Goal: Task Accomplishment & Management: Manage account settings

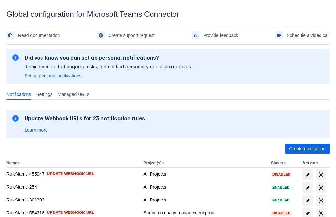
click at [307, 148] on span "Create notification" at bounding box center [307, 148] width 36 height 10
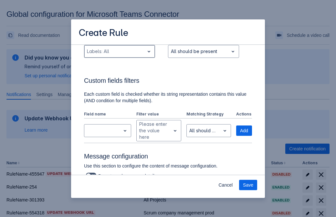
click at [119, 55] on div "Scrollable content" at bounding box center [114, 51] width 55 height 8
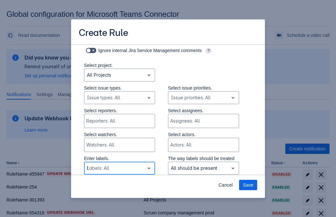
type input "606289_label"
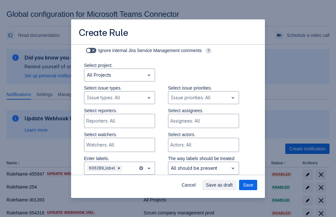
scroll to position [423, 0]
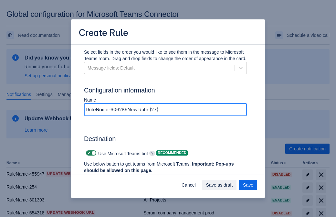
type input "RuleName-606289New Rule (27)"
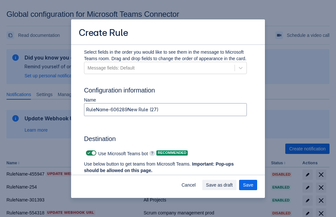
click at [88, 153] on span "Scrollable content" at bounding box center [88, 152] width 5 height 5
click at [88, 153] on input "Scrollable content" at bounding box center [88, 153] width 4 height 4
checkbox input "false"
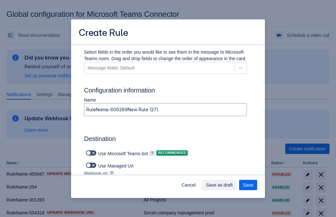
type input "https://prod-74.westus.logic.azure.com:443/workflows/f11e74d8c9ca438c8769757d73…"
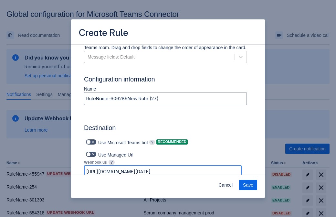
click at [248, 185] on span "Save" at bounding box center [248, 184] width 10 height 10
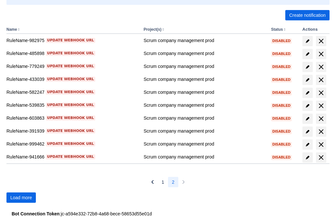
click at [21, 197] on span "Load more" at bounding box center [21, 197] width 22 height 10
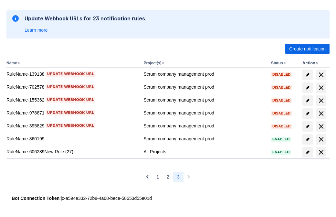
scroll to position [100, 0]
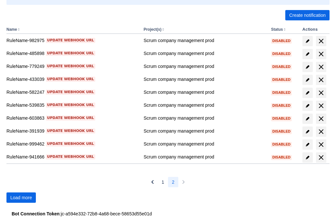
click at [21, 197] on span "Load more" at bounding box center [21, 197] width 22 height 10
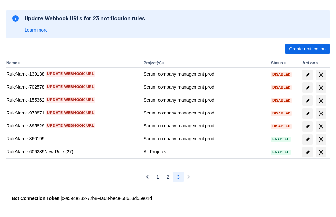
scroll to position [100, 0]
click at [321, 152] on span "delete" at bounding box center [321, 152] width 8 height 8
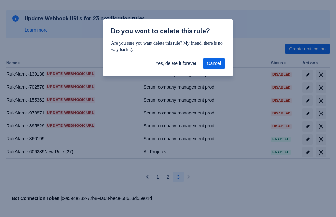
click at [176, 63] on span "Yes, delete it forever" at bounding box center [175, 63] width 41 height 10
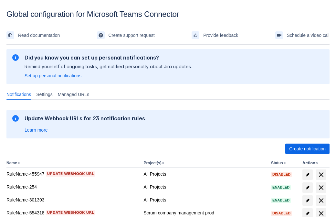
click at [307, 148] on span "Create notification" at bounding box center [307, 148] width 36 height 10
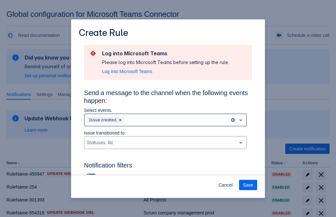
click at [165, 120] on div "Scrollable content" at bounding box center [176, 120] width 102 height 8
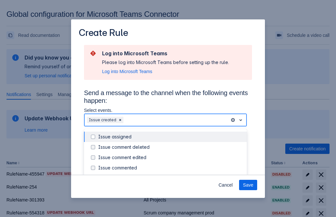
click at [170, 175] on div "Issue created" at bounding box center [170, 178] width 145 height 6
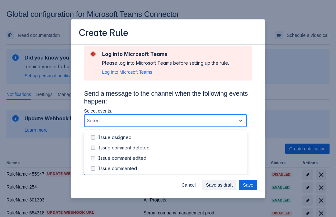
scroll to position [69, 0]
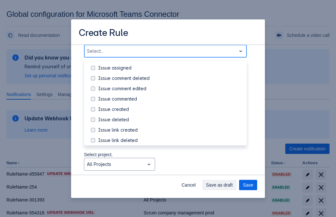
click at [170, 168] on div "Issue updated" at bounding box center [170, 171] width 145 height 6
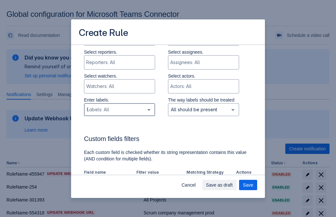
type input "572966_label"
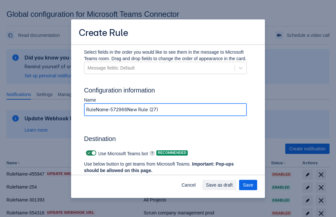
type input "RuleName-572966New Rule (27)"
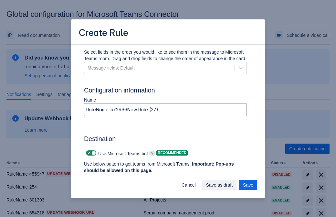
click at [88, 153] on span "Scrollable content" at bounding box center [88, 152] width 5 height 5
click at [88, 153] on input "Scrollable content" at bounding box center [88, 153] width 4 height 4
checkbox input "false"
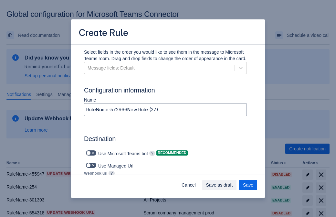
type input "https://prod-34.westus.logic.azure.com:443/workflows/b225ecea21af403f967199aab2…"
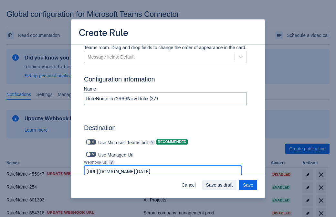
click at [233, 185] on span "Save as draft" at bounding box center [219, 184] width 27 height 10
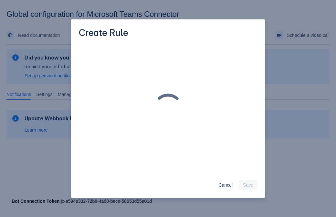
scroll to position [0, 0]
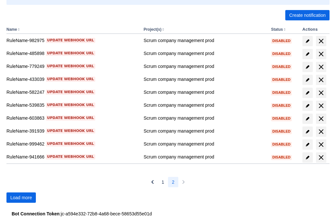
click at [21, 197] on span "Load more" at bounding box center [21, 197] width 22 height 10
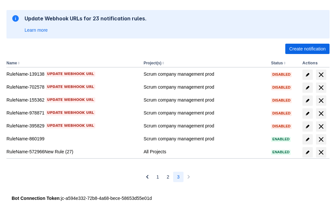
scroll to position [100, 0]
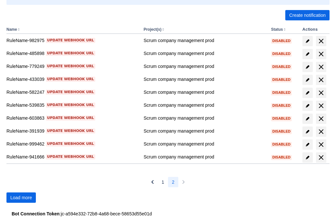
click at [21, 197] on span "Load more" at bounding box center [21, 197] width 22 height 10
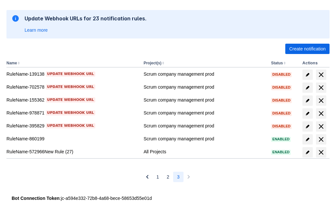
click at [321, 152] on span "delete" at bounding box center [321, 152] width 8 height 8
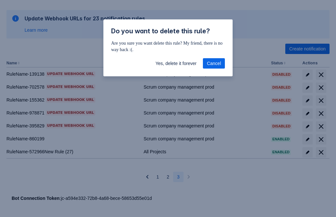
click at [176, 63] on span "Yes, delete it forever" at bounding box center [175, 63] width 41 height 10
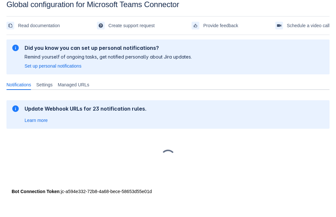
scroll to position [10, 0]
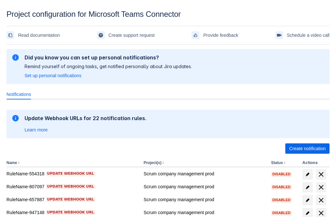
click at [307, 148] on span "Create notification" at bounding box center [307, 148] width 36 height 10
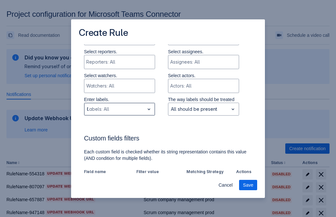
type input "665239_label"
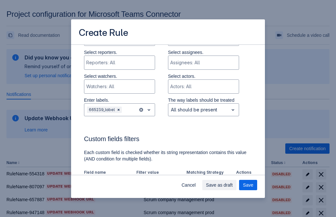
scroll to position [400, 0]
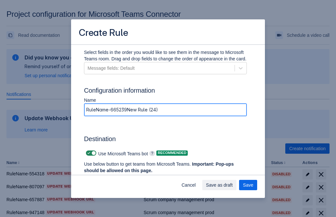
type input "RuleName-665239New Rule (24)"
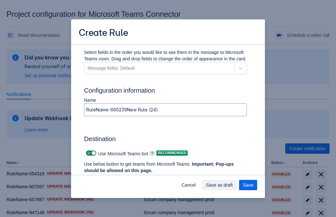
click at [88, 153] on span at bounding box center [88, 152] width 5 height 5
click at [88, 153] on input "checkbox" at bounding box center [88, 153] width 4 height 4
checkbox input "false"
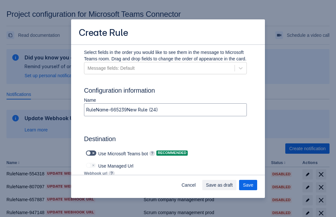
type input "https://prod-66.westus.logic.azure.com:443/workflows/8c648f5704ae4c43ad0e610244…"
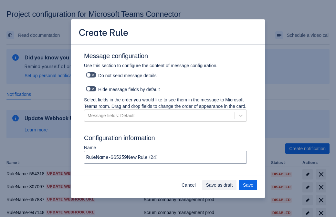
click at [233, 185] on span "Save as draft" at bounding box center [219, 185] width 27 height 10
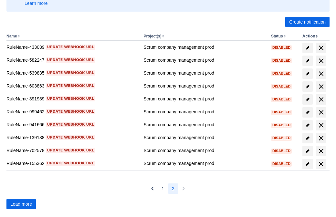
click at [21, 204] on span "Load more" at bounding box center [21, 204] width 22 height 10
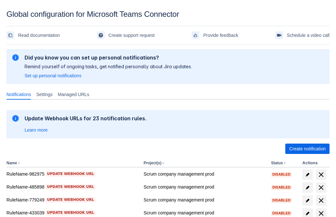
scroll to position [133, 0]
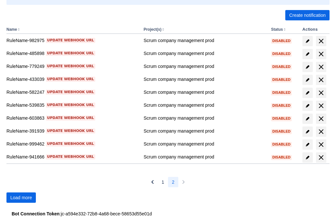
click at [21, 197] on span "Load more" at bounding box center [21, 197] width 22 height 10
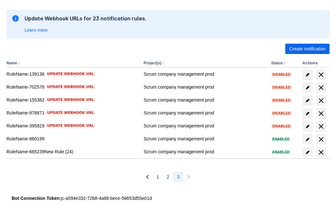
scroll to position [100, 0]
click at [321, 152] on span "delete" at bounding box center [321, 152] width 8 height 8
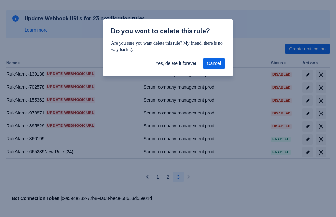
click at [176, 63] on span "Yes, delete it forever" at bounding box center [175, 63] width 41 height 10
